Goal: Transaction & Acquisition: Purchase product/service

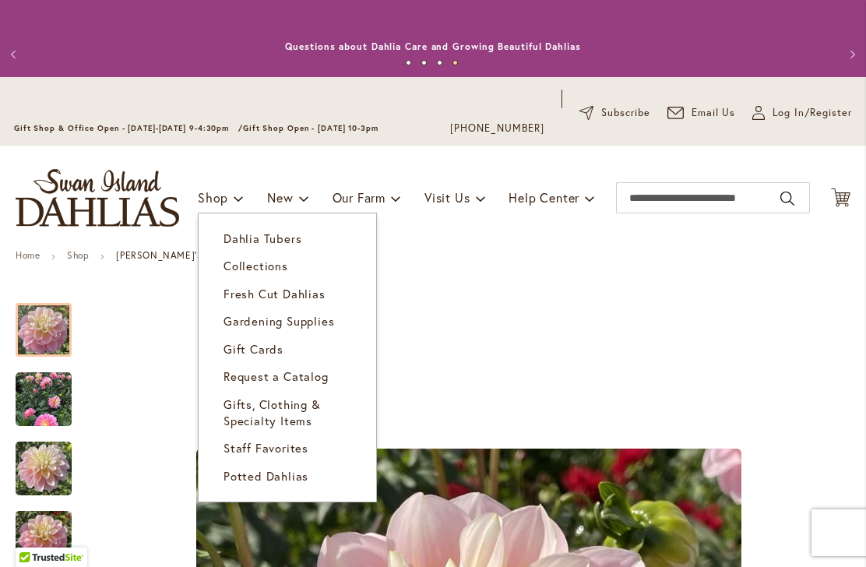
click at [234, 239] on span "Dahlia Tubers" at bounding box center [263, 239] width 78 height 16
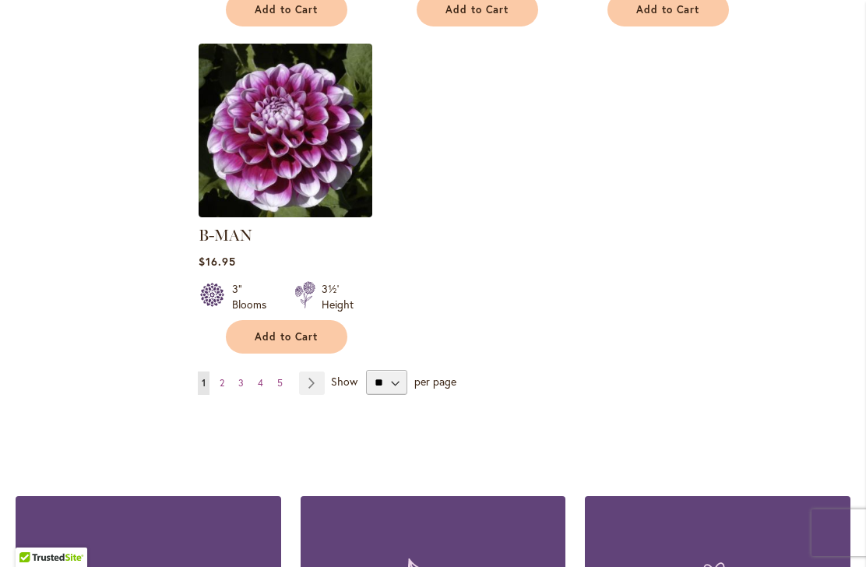
scroll to position [2067, 0]
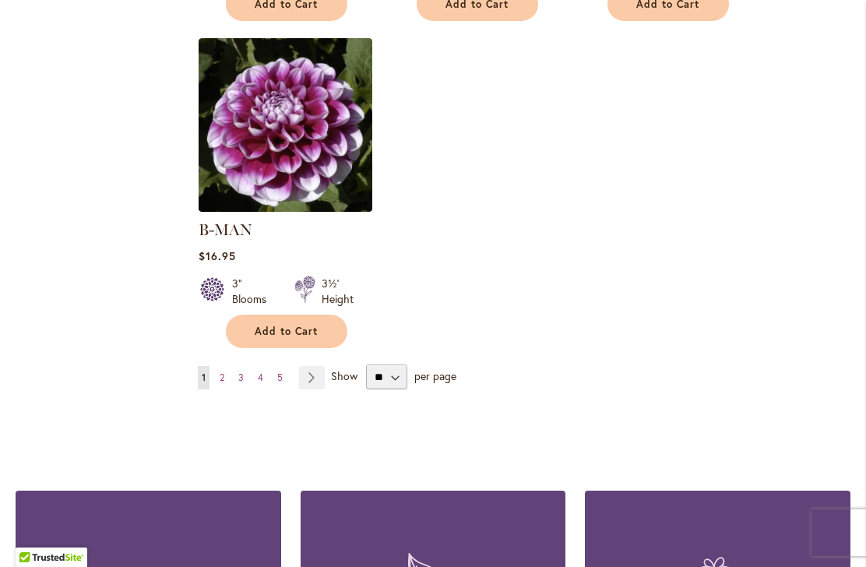
click at [227, 366] on link "Page 2" at bounding box center [222, 377] width 12 height 23
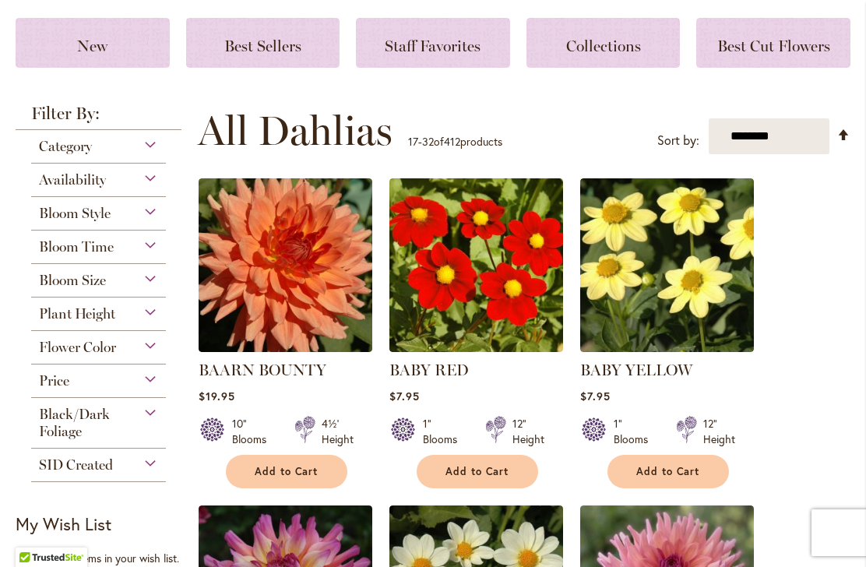
scroll to position [268, 0]
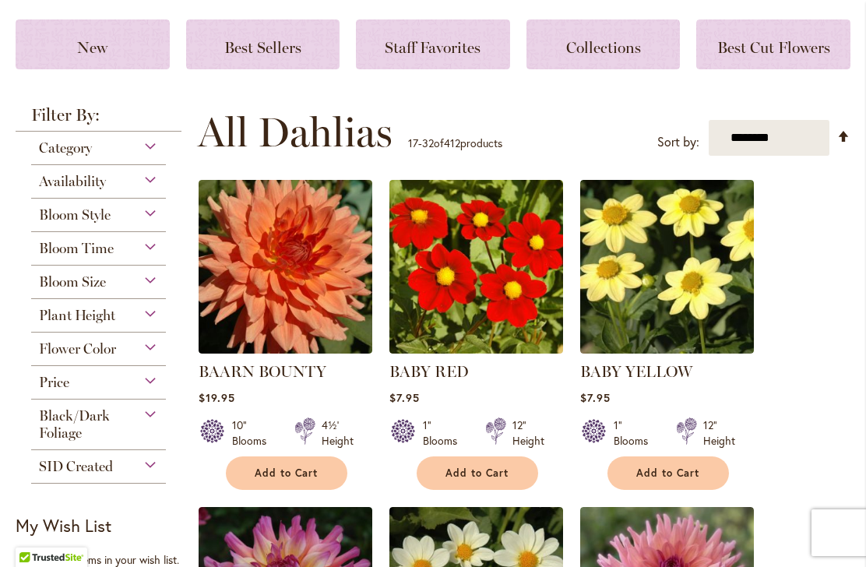
click at [46, 287] on span "Bloom Size" at bounding box center [72, 281] width 67 height 17
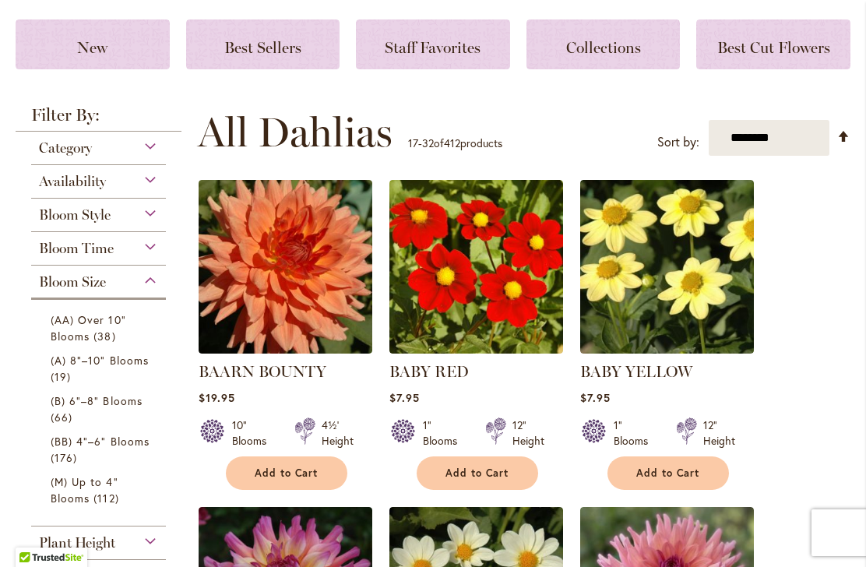
click at [59, 340] on span "(AA) Over 10" Blooms" at bounding box center [89, 327] width 76 height 31
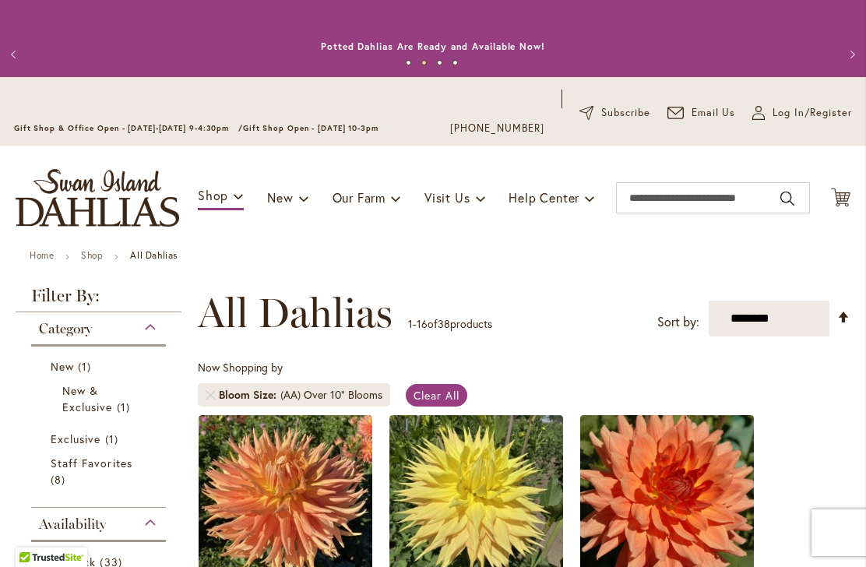
click at [447, 399] on span "Clear All" at bounding box center [437, 395] width 46 height 15
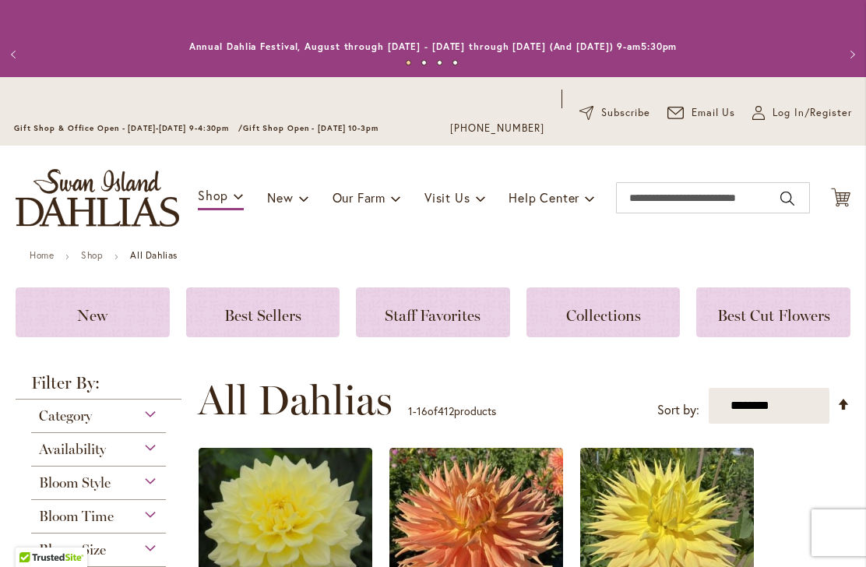
click at [786, 398] on select "**********" at bounding box center [769, 406] width 121 height 36
select select "*****"
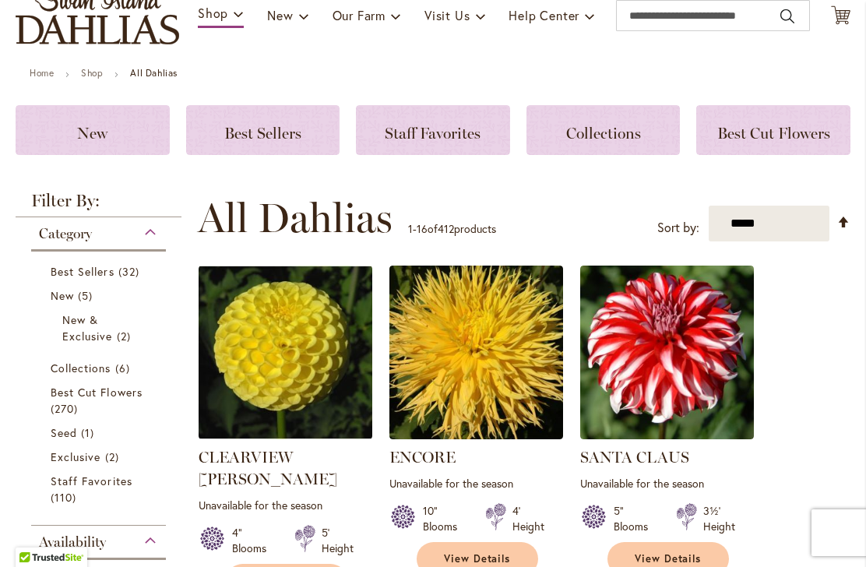
scroll to position [207, 0]
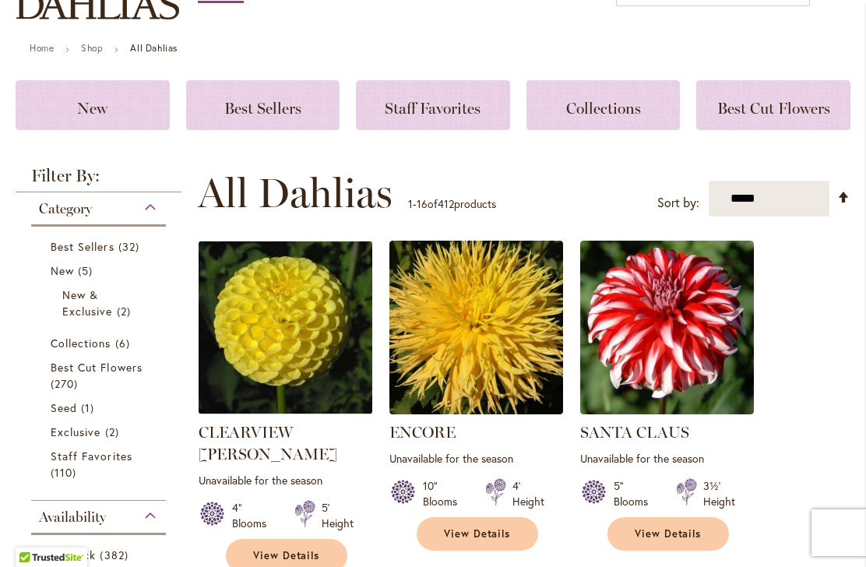
click at [64, 242] on span "Best Sellers" at bounding box center [83, 246] width 64 height 15
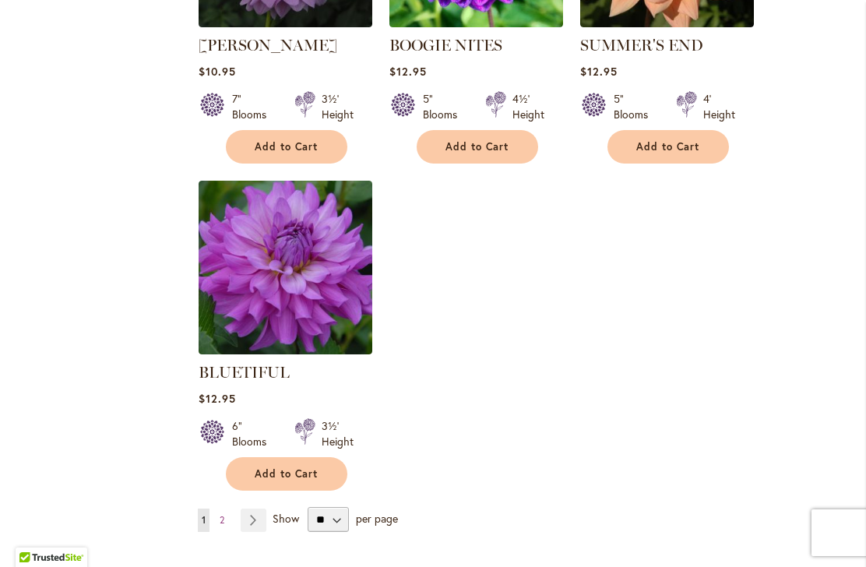
scroll to position [1892, 0]
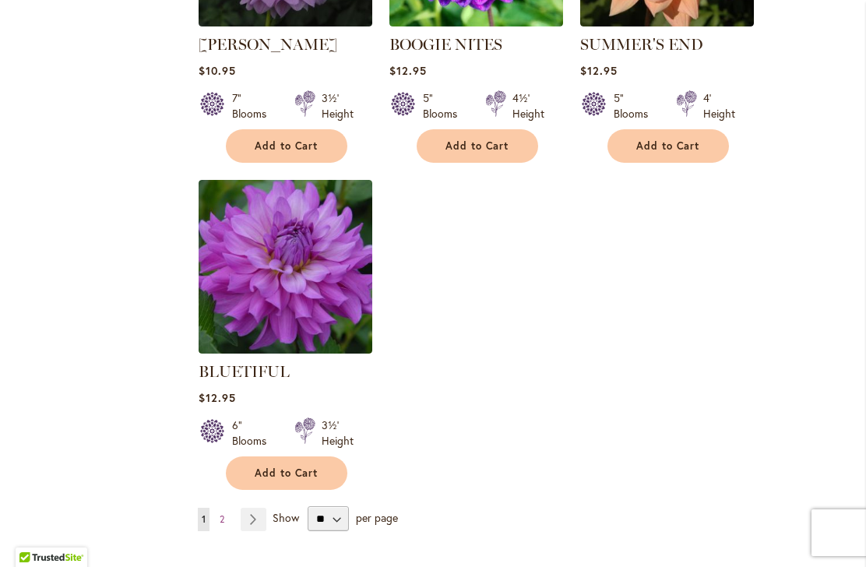
click at [256, 242] on img at bounding box center [286, 267] width 174 height 174
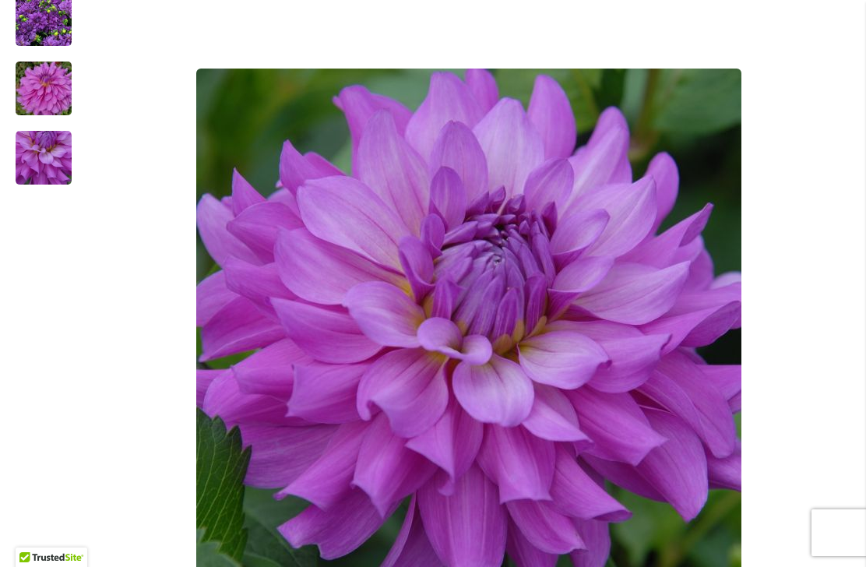
scroll to position [382, 0]
